Goal: Task Accomplishment & Management: Manage account settings

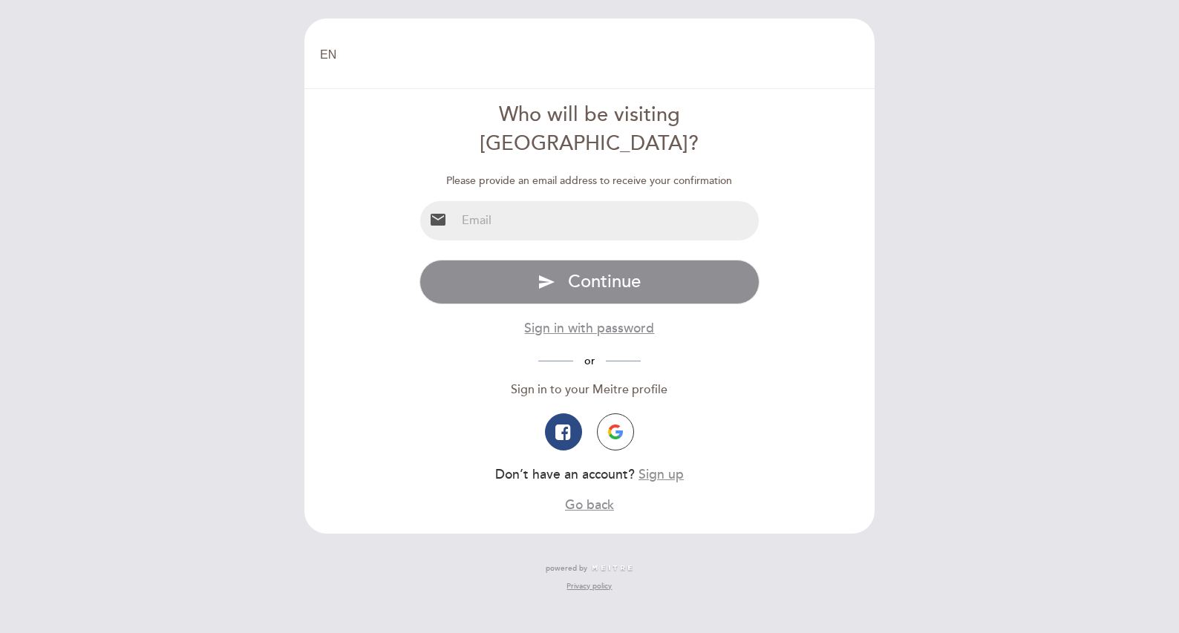
click at [525, 201] on input "email" at bounding box center [608, 220] width 304 height 39
click at [524, 201] on input "1155824833" at bounding box center [608, 220] width 304 height 39
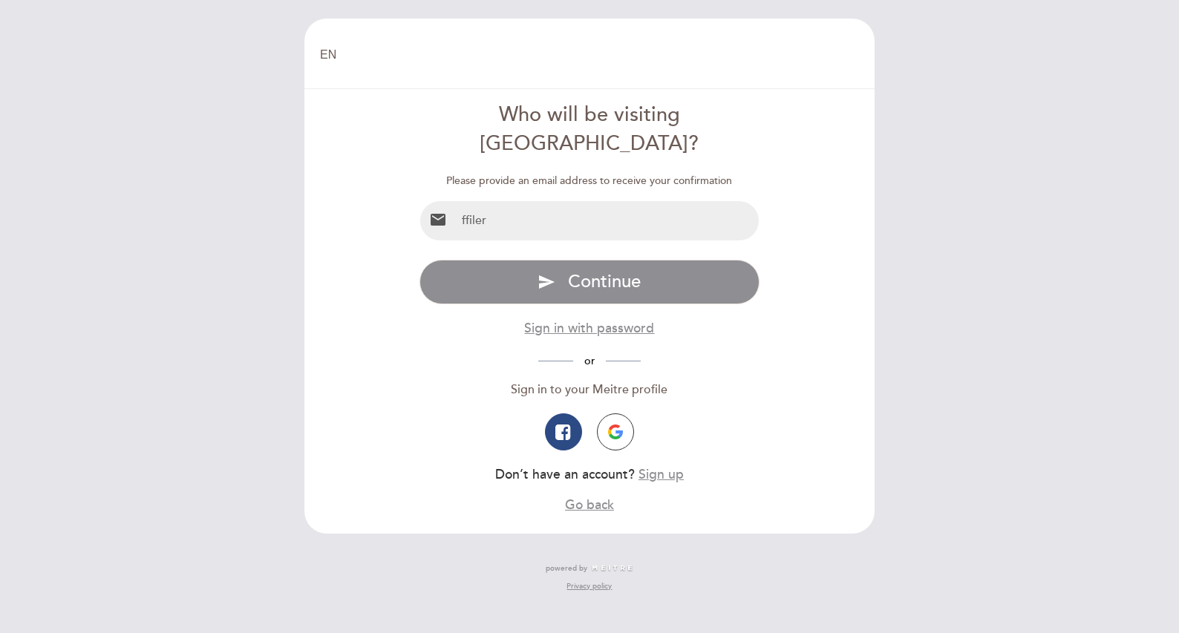
type input "[EMAIL_ADDRESS][DOMAIN_NAME]"
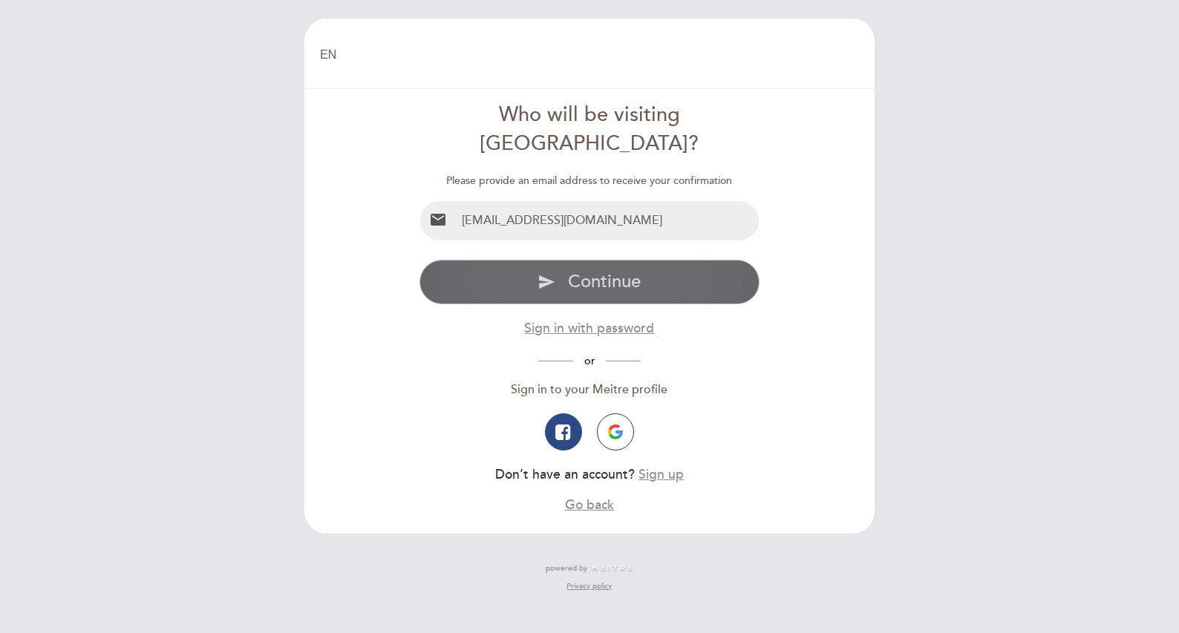
click at [592, 271] on span "Continue" at bounding box center [604, 282] width 73 height 22
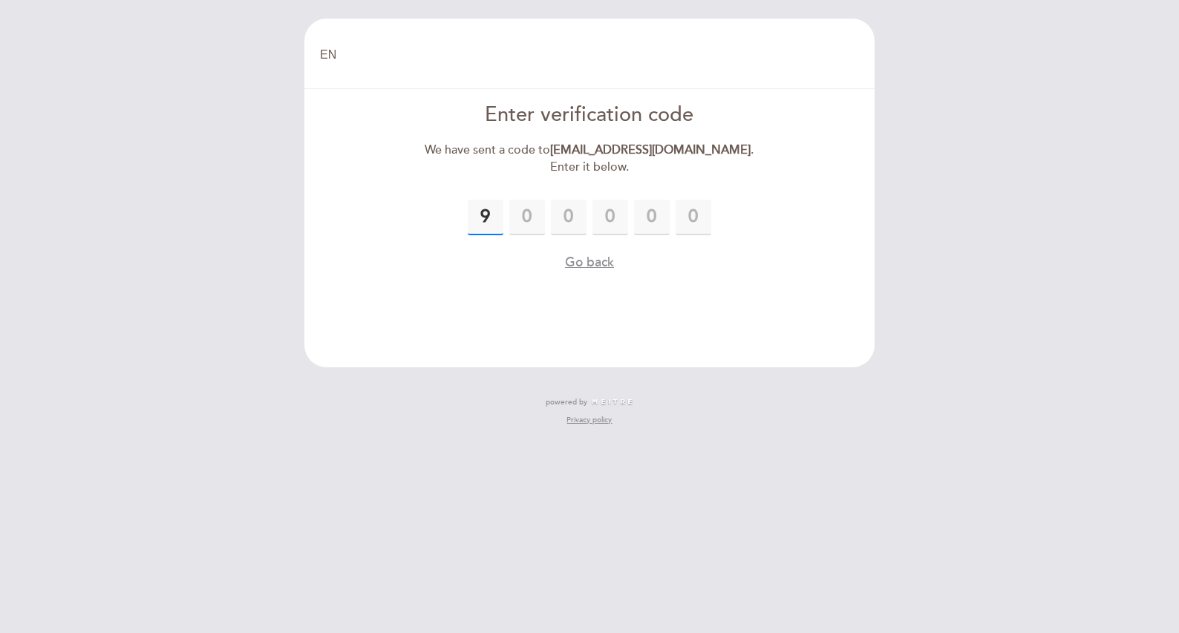
type input "9"
type input "7"
type input "0"
type input "3"
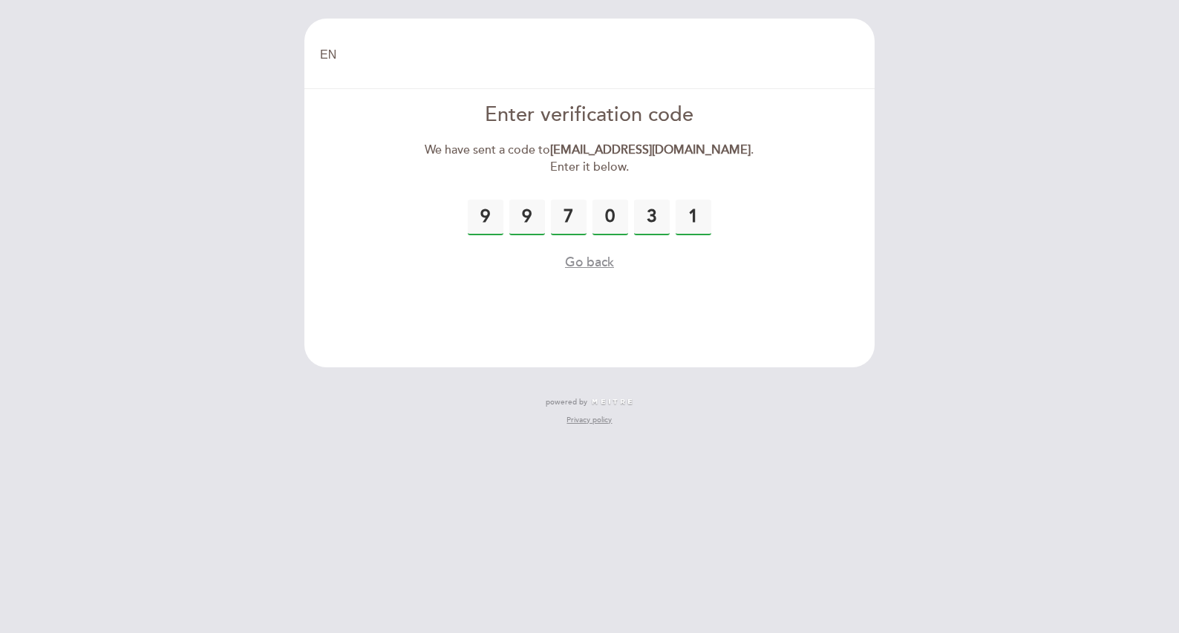
type input "1"
